Goal: Task Accomplishment & Management: Manage account settings

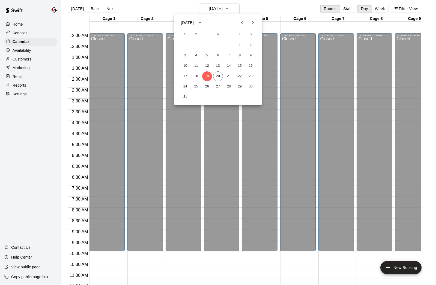
scroll to position [269, 0]
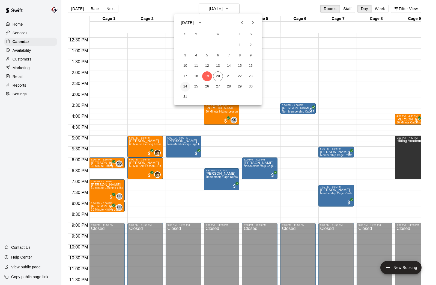
click at [185, 85] on button "24" at bounding box center [185, 87] width 10 height 10
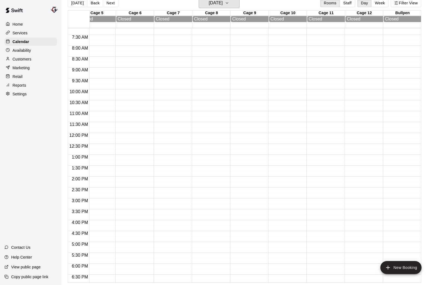
scroll to position [0, 0]
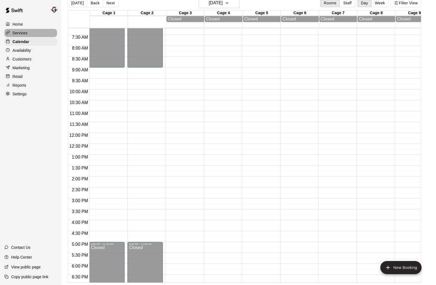
click at [23, 33] on p "Services" at bounding box center [20, 32] width 15 height 5
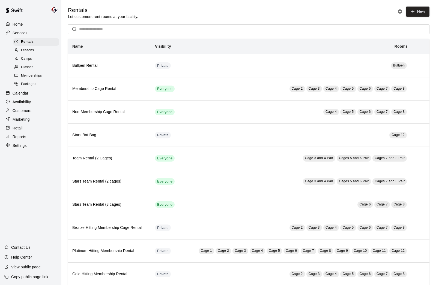
click at [24, 102] on p "Availability" at bounding box center [22, 101] width 19 height 5
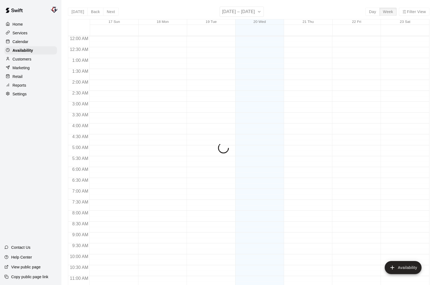
scroll to position [262, 0]
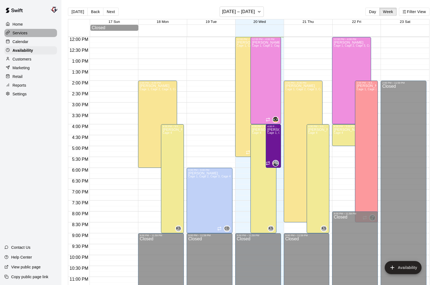
click at [21, 31] on p "Services" at bounding box center [20, 32] width 15 height 5
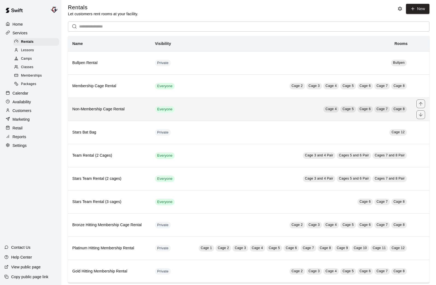
scroll to position [12, 0]
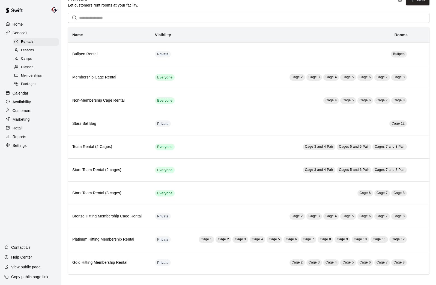
click at [19, 145] on p "Settings" at bounding box center [20, 145] width 14 height 5
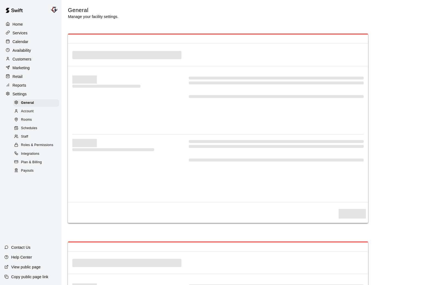
select select "**"
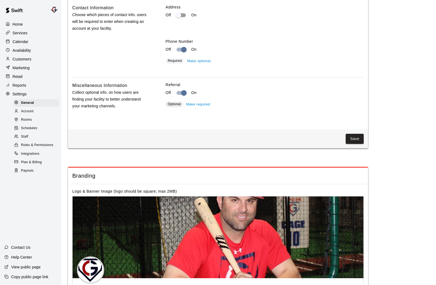
scroll to position [938, 0]
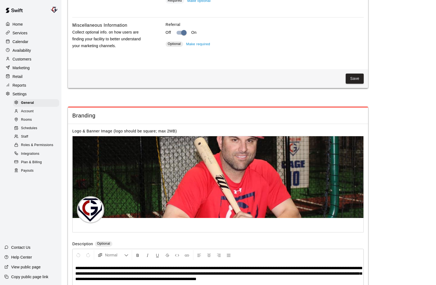
click at [34, 127] on span "Schedules" at bounding box center [29, 128] width 16 height 5
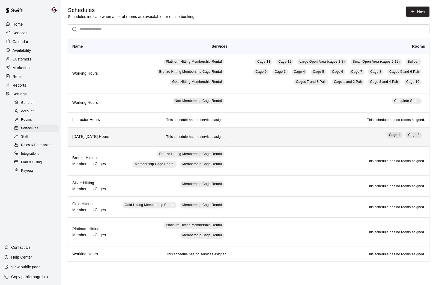
click at [277, 136] on td "Cage 1 Cage 2" at bounding box center [331, 136] width 198 height 19
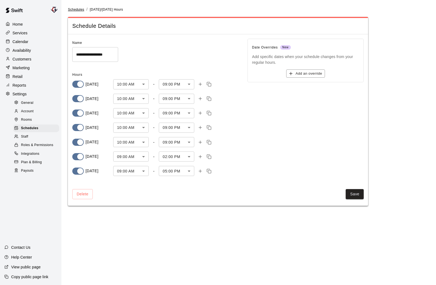
click at [68, 8] on span "Schedules" at bounding box center [76, 10] width 16 height 4
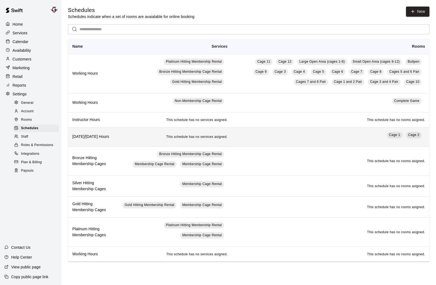
click at [421, 141] on td "Cage 1 Cage 2" at bounding box center [331, 136] width 198 height 19
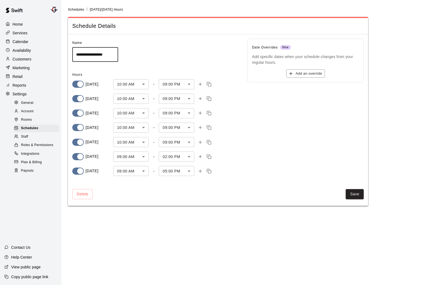
click at [26, 121] on span "Rooms" at bounding box center [26, 119] width 11 height 5
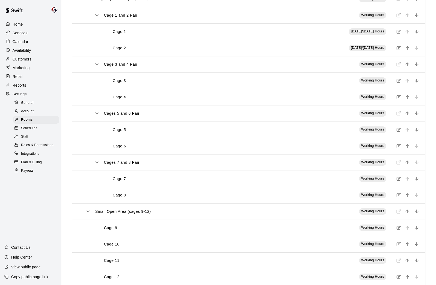
scroll to position [53, 0]
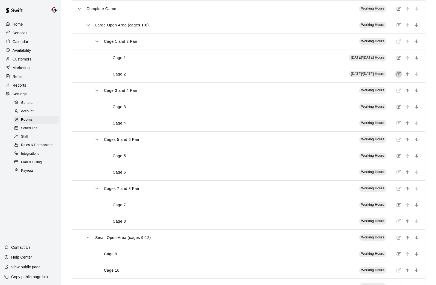
click at [399, 74] on icon "simple table" at bounding box center [399, 74] width 2 height 2
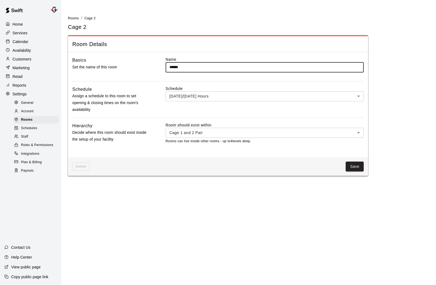
click at [359, 96] on body "Home Services Calendar Availability Customers Marketing Retail Reports Settings…" at bounding box center [218, 91] width 436 height 183
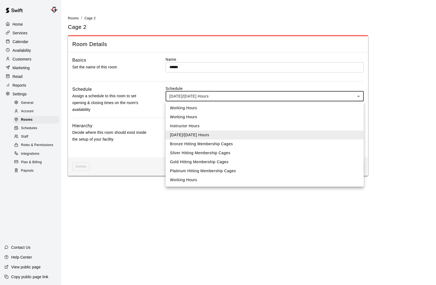
click at [215, 119] on li "Working Hours" at bounding box center [265, 117] width 198 height 9
type input "***"
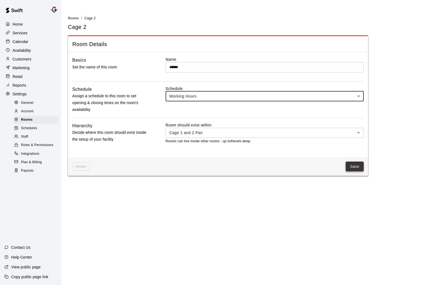
click at [355, 165] on button "Save" at bounding box center [355, 167] width 18 height 10
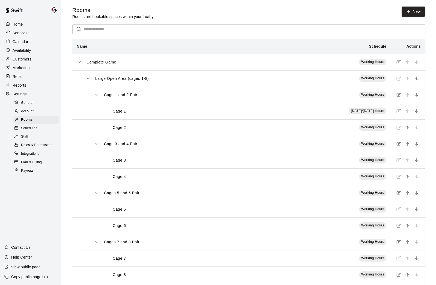
click at [24, 42] on p "Calendar" at bounding box center [21, 41] width 16 height 5
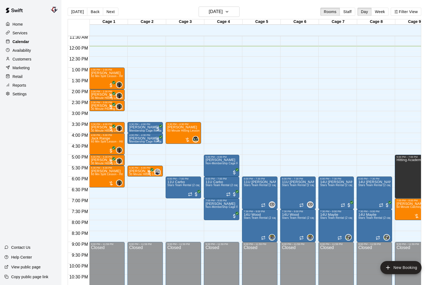
scroll to position [1, 0]
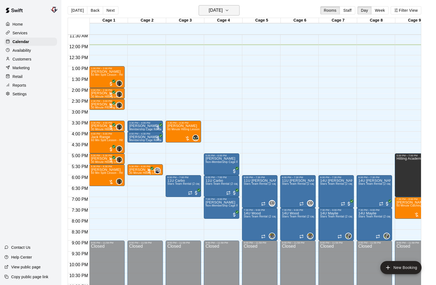
click at [209, 14] on h6 "[DATE]" at bounding box center [216, 11] width 14 height 8
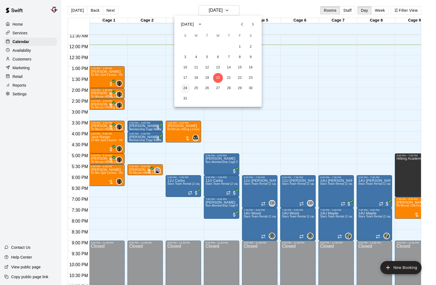
click at [186, 88] on button "24" at bounding box center [185, 89] width 10 height 10
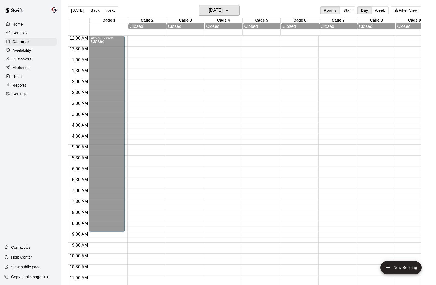
scroll to position [0, 0]
